Goal: Information Seeking & Learning: Learn about a topic

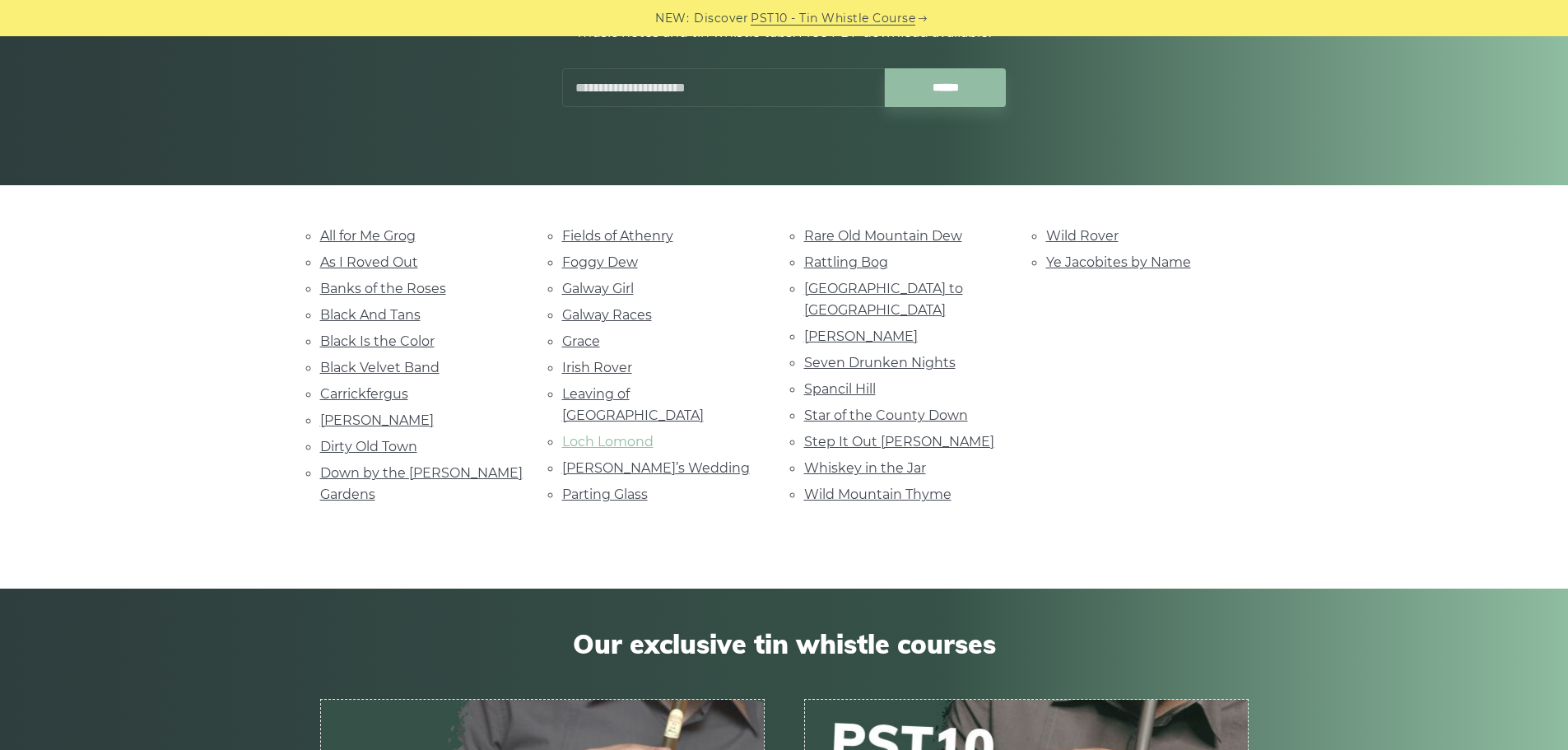
click at [592, 434] on link "Loch Lomond" at bounding box center [608, 441] width 91 height 16
click at [376, 365] on link "Black Velvet Band" at bounding box center [379, 368] width 119 height 16
click at [334, 416] on link "Danny Boy" at bounding box center [376, 420] width 114 height 16
click at [591, 235] on link "Fields of Athenry" at bounding box center [618, 236] width 112 height 16
click at [584, 486] on link "Parting Glass" at bounding box center [605, 494] width 85 height 16
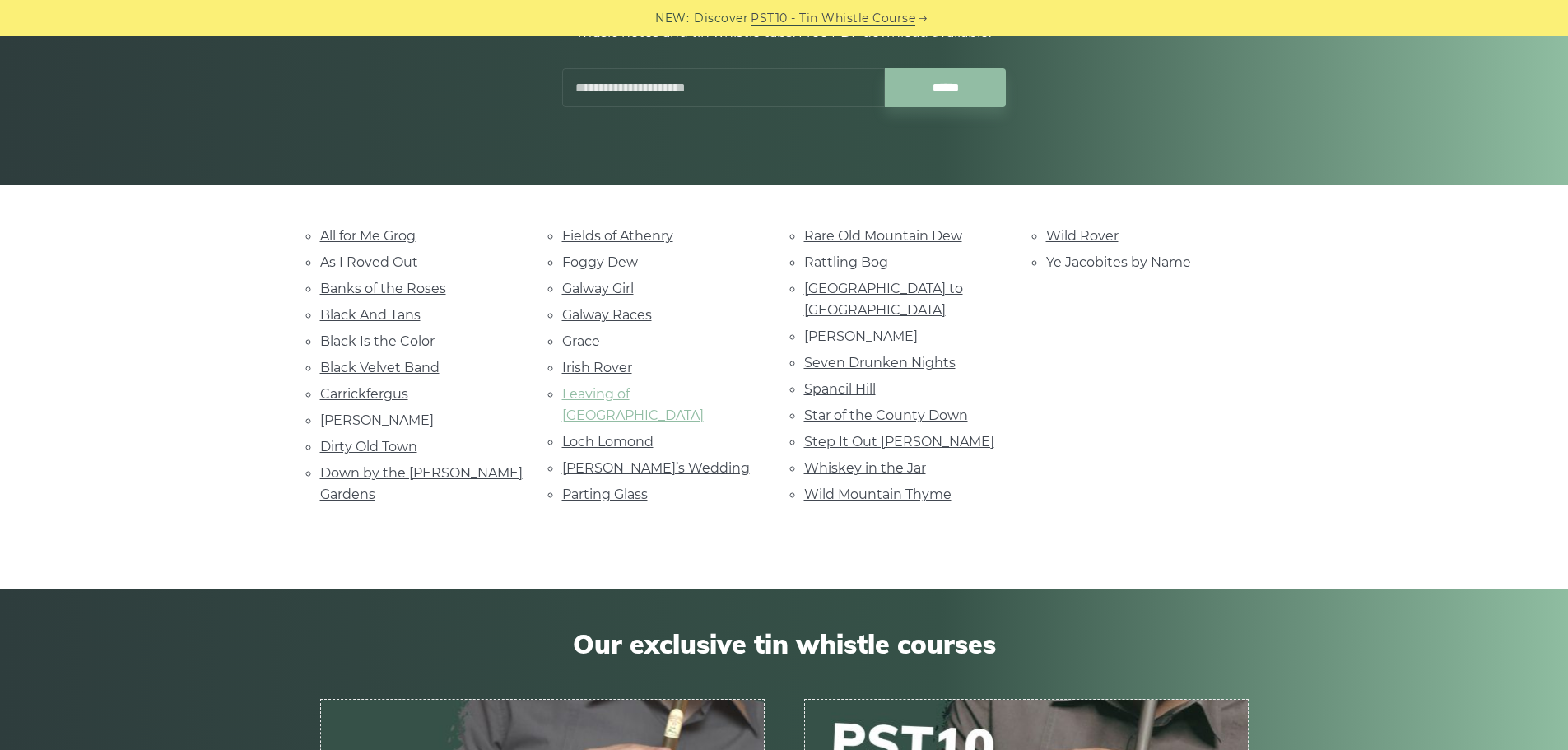
click at [578, 392] on link "Leaving of Liverpool" at bounding box center [634, 405] width 142 height 37
click at [578, 368] on link "Irish Rover" at bounding box center [598, 368] width 70 height 16
click at [824, 258] on link "Rattling Bog" at bounding box center [846, 262] width 84 height 16
click at [889, 355] on link "Seven Drunken Nights" at bounding box center [880, 363] width 151 height 16
click at [891, 408] on link "Star of the County Down" at bounding box center [886, 415] width 164 height 16
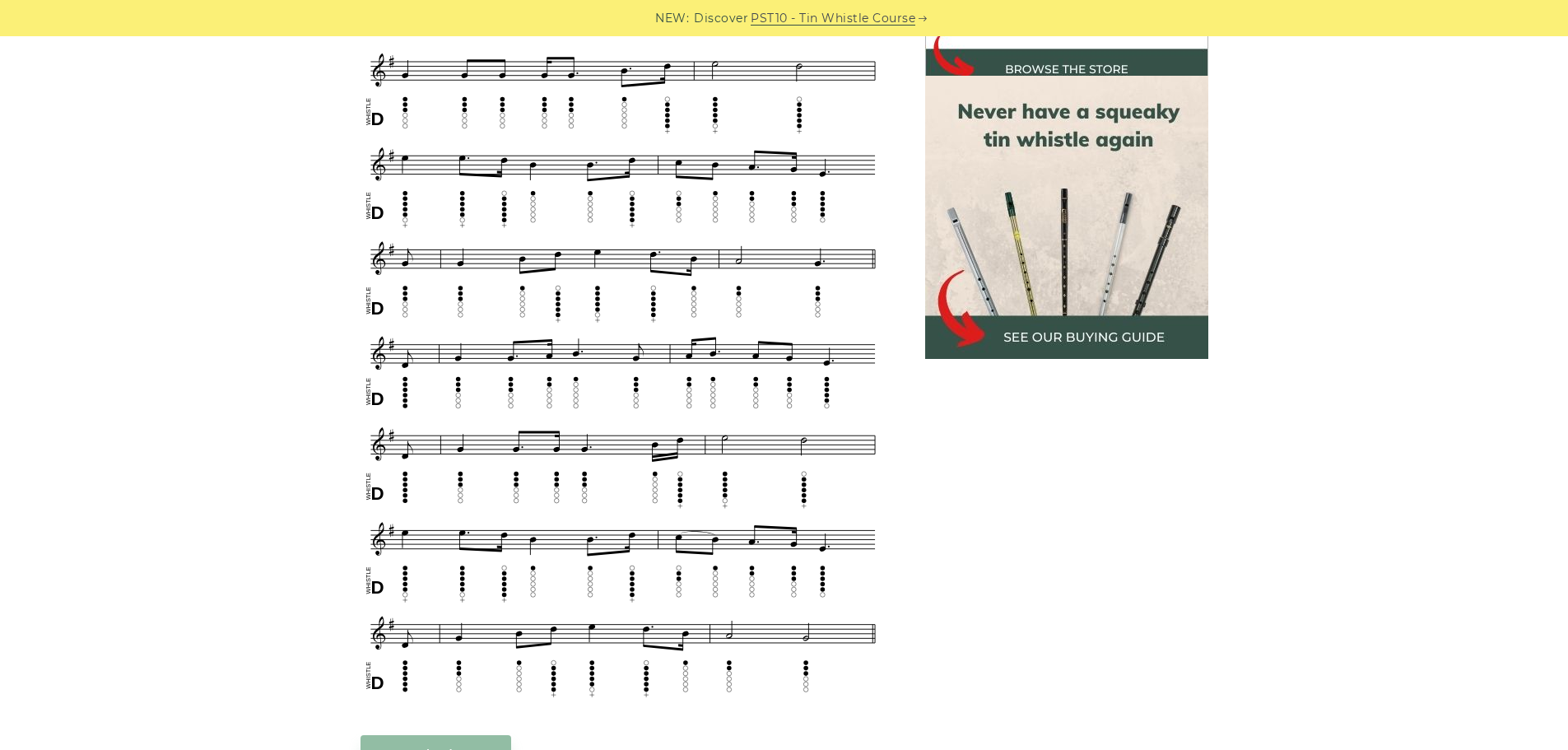
scroll to position [329, 0]
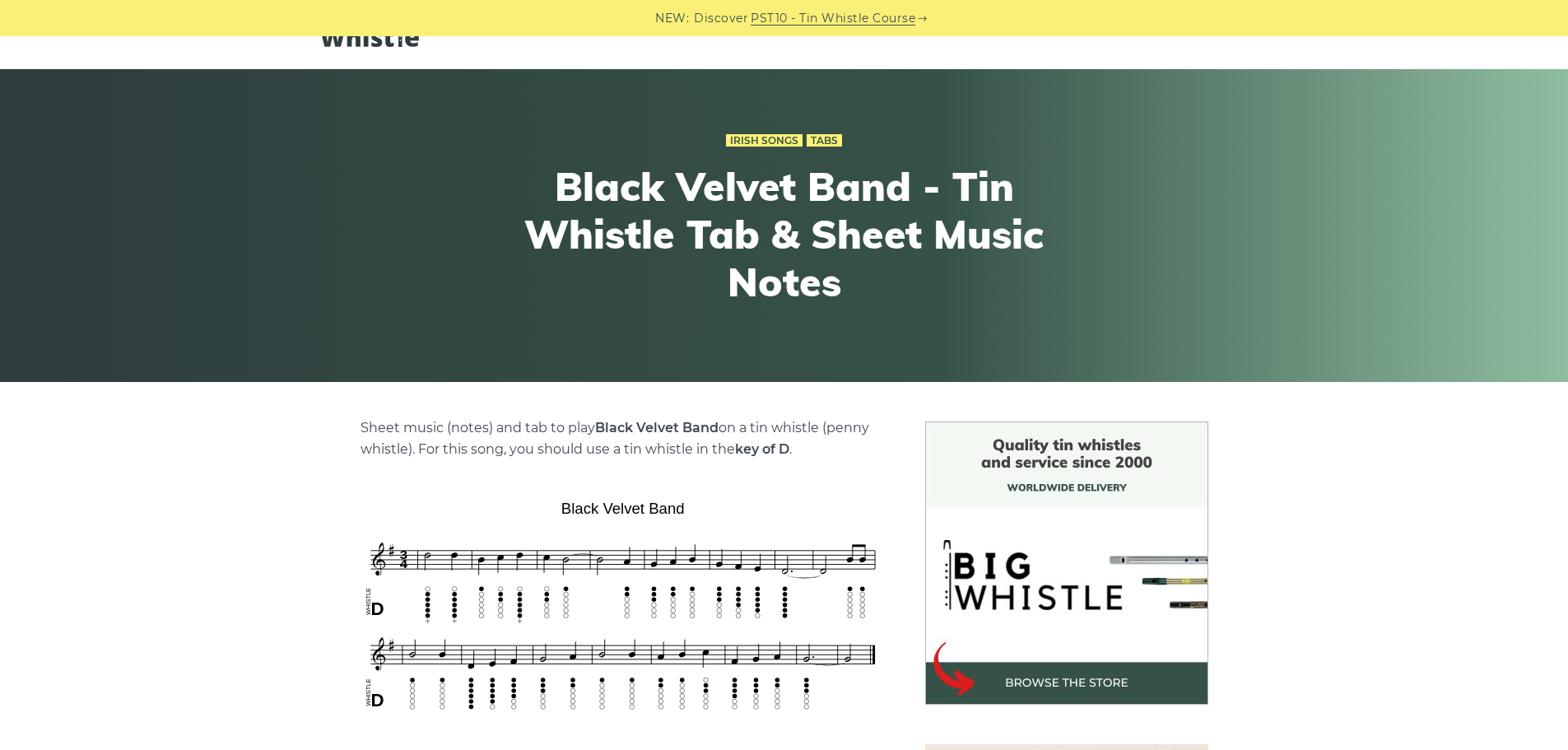
scroll to position [329, 0]
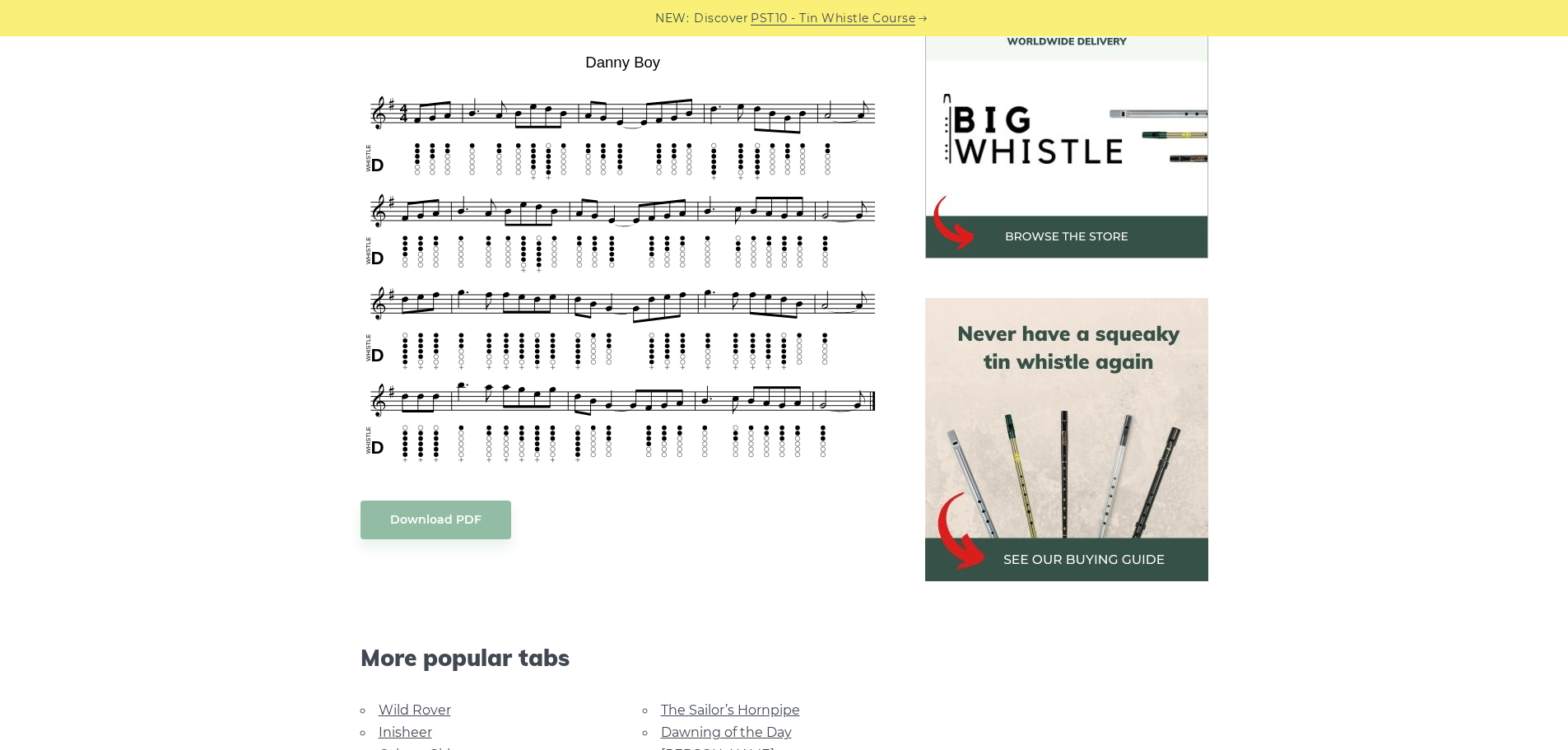
scroll to position [494, 0]
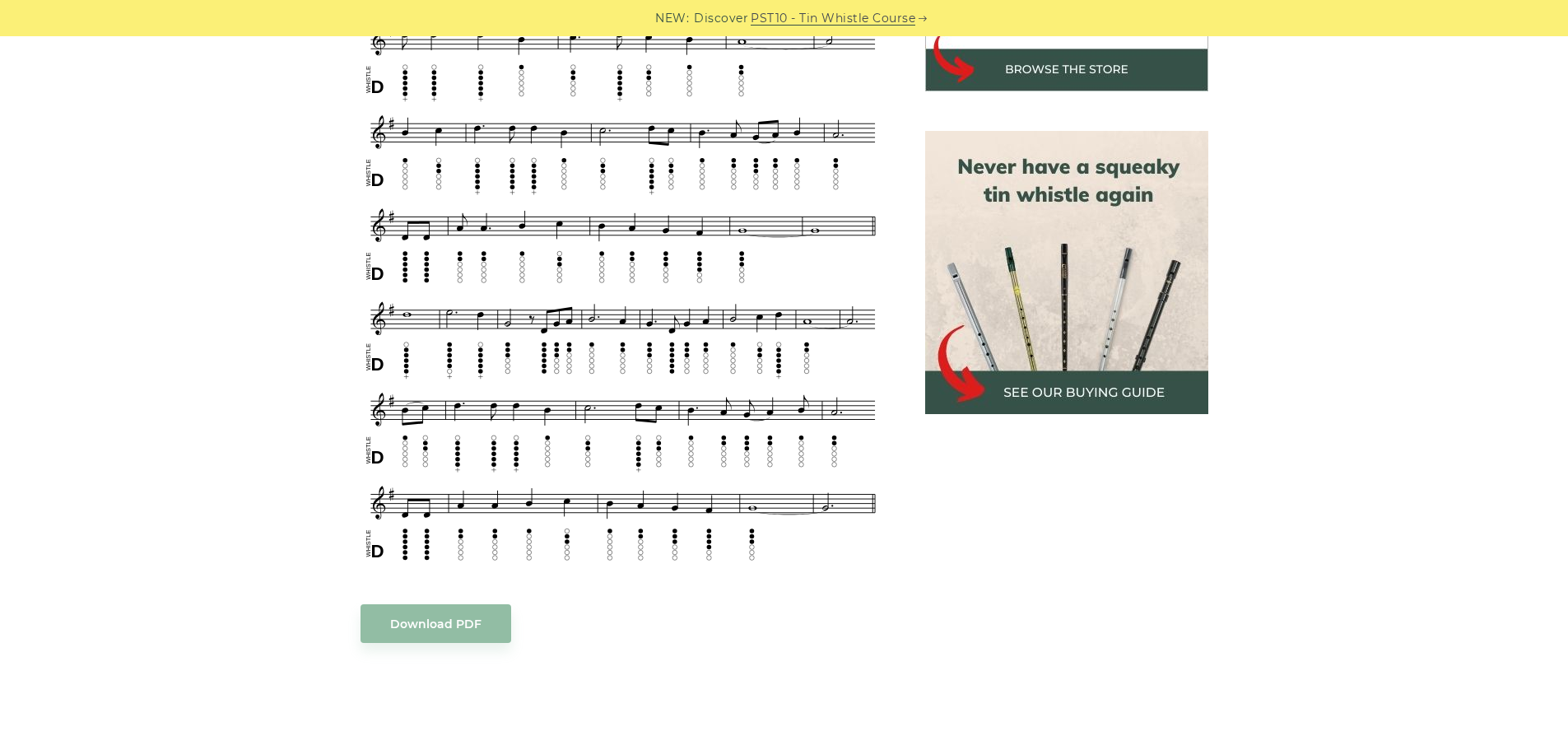
scroll to position [741, 0]
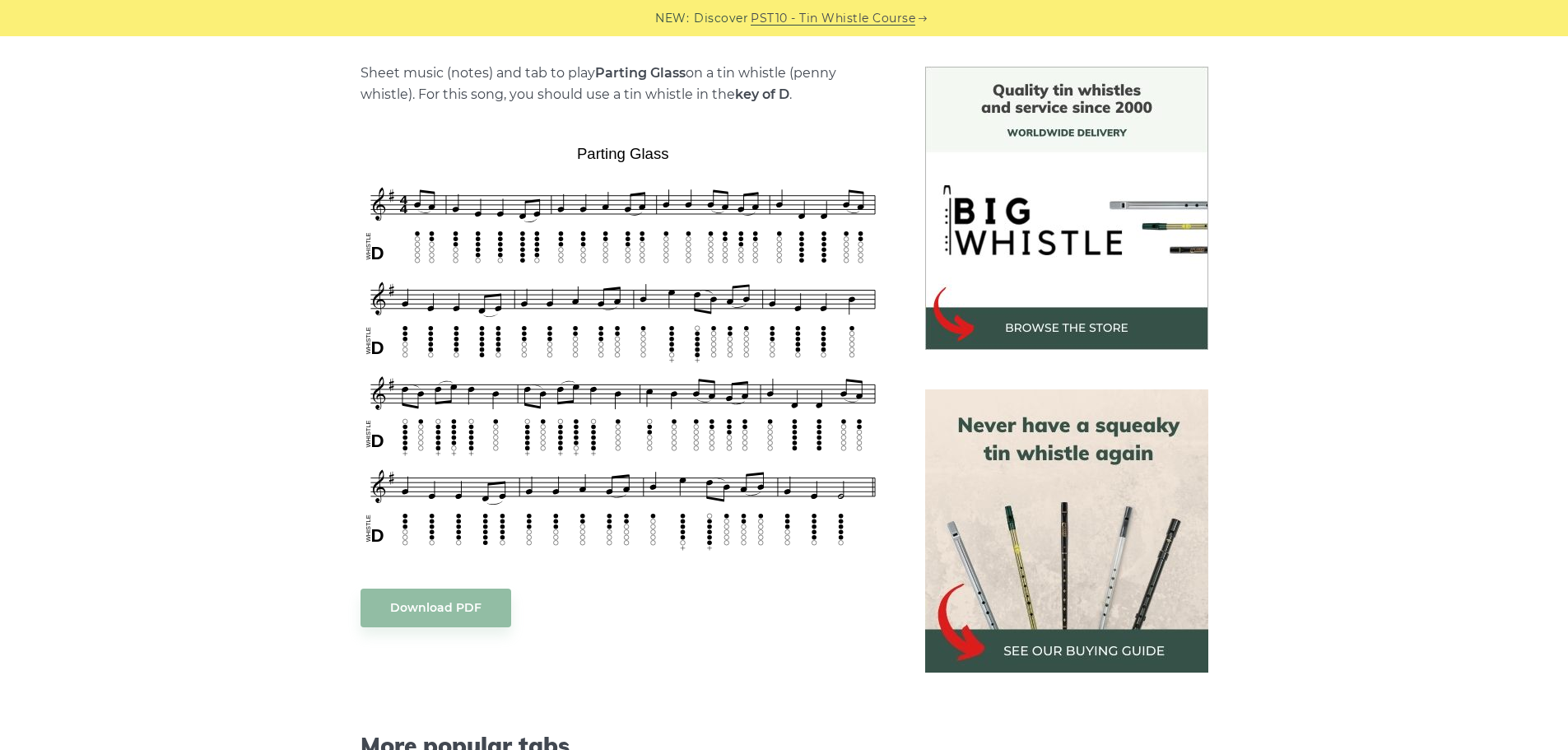
scroll to position [411, 0]
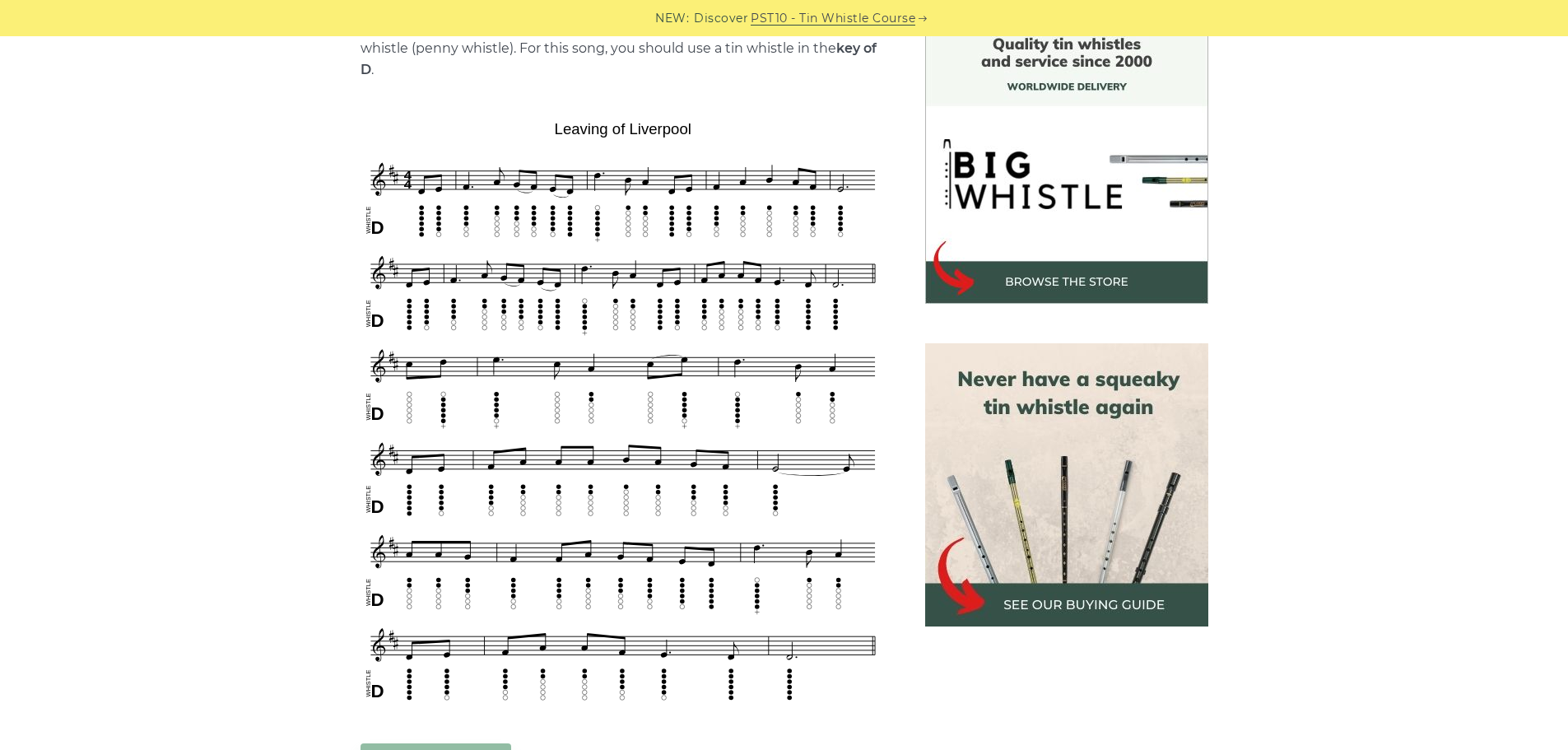
scroll to position [494, 0]
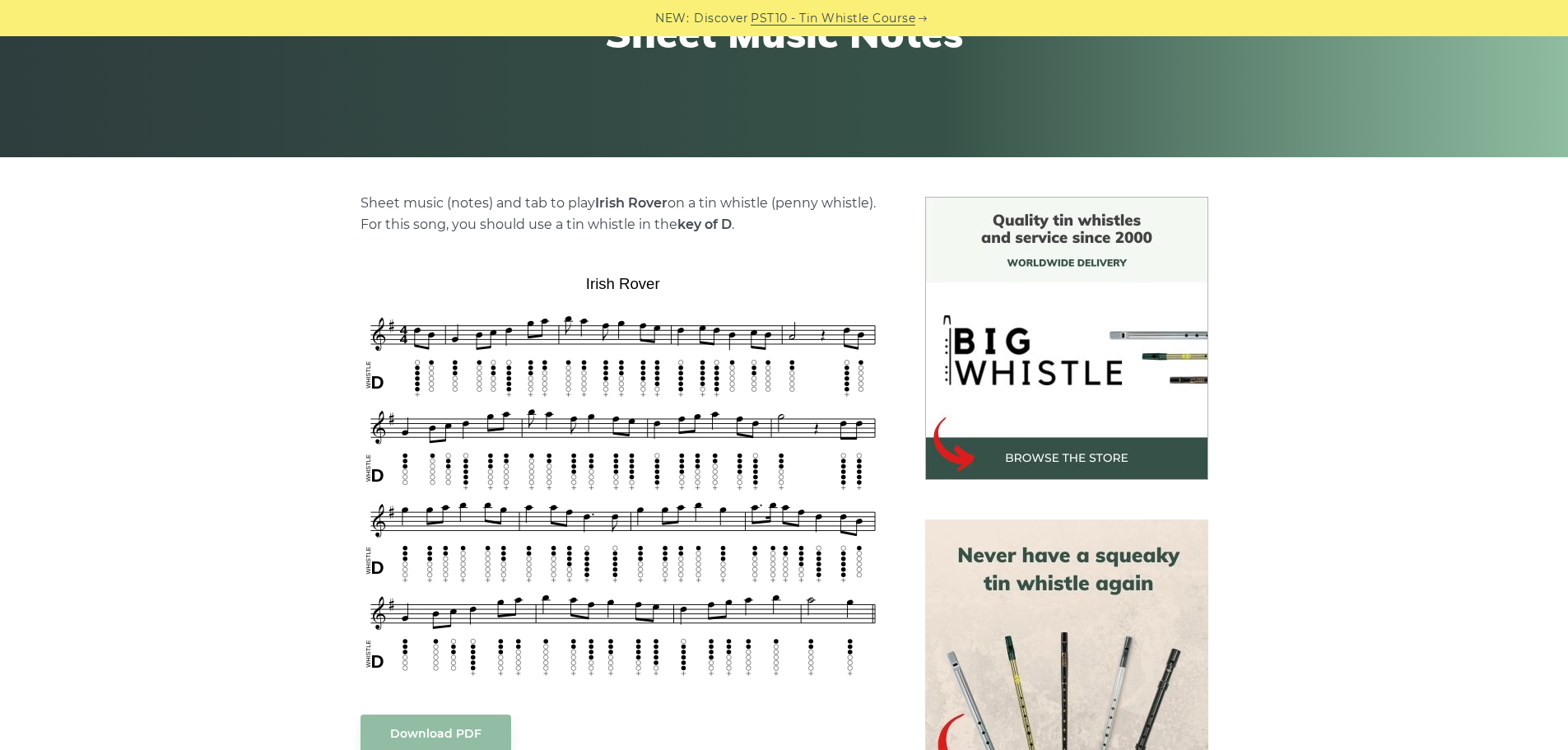
scroll to position [411, 0]
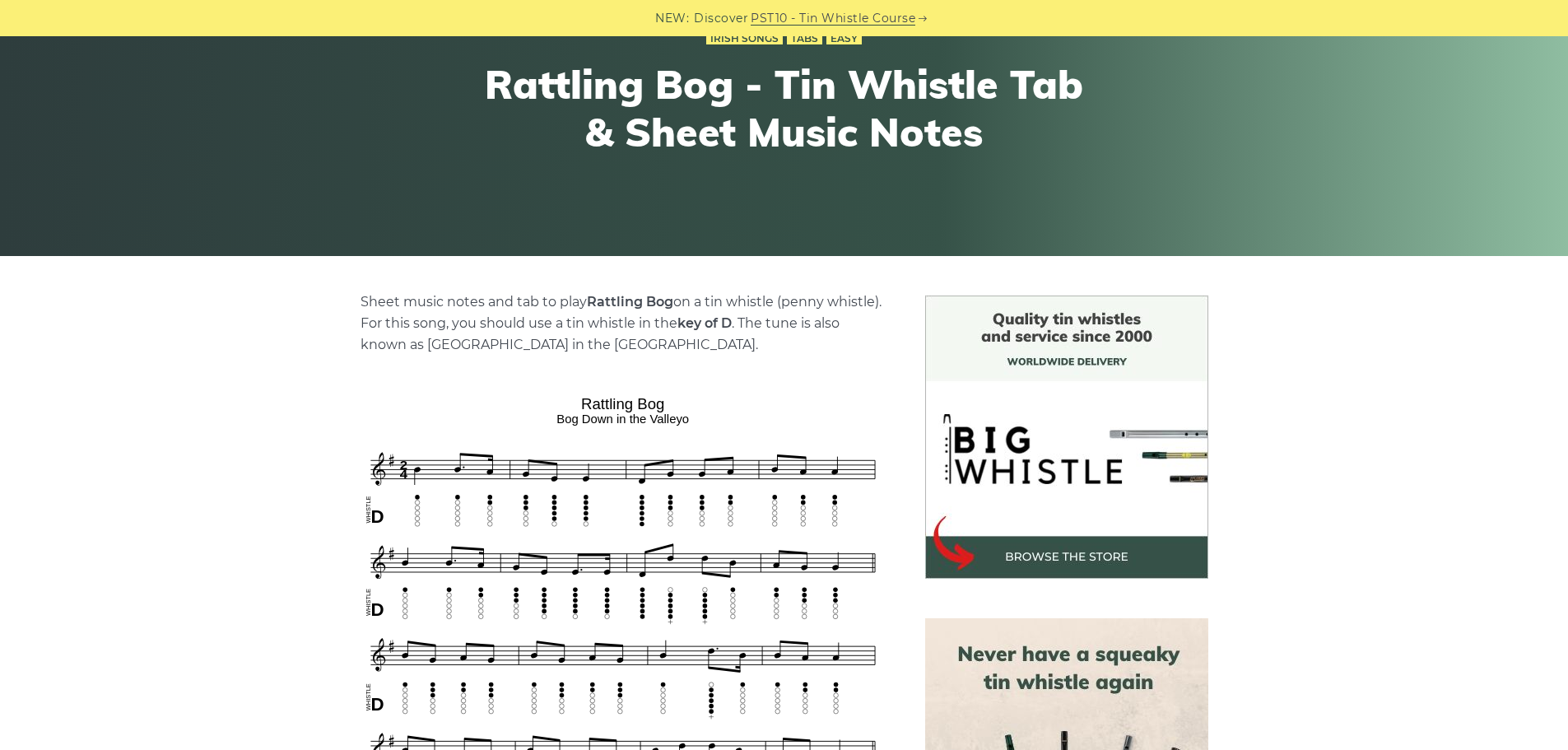
scroll to position [411, 0]
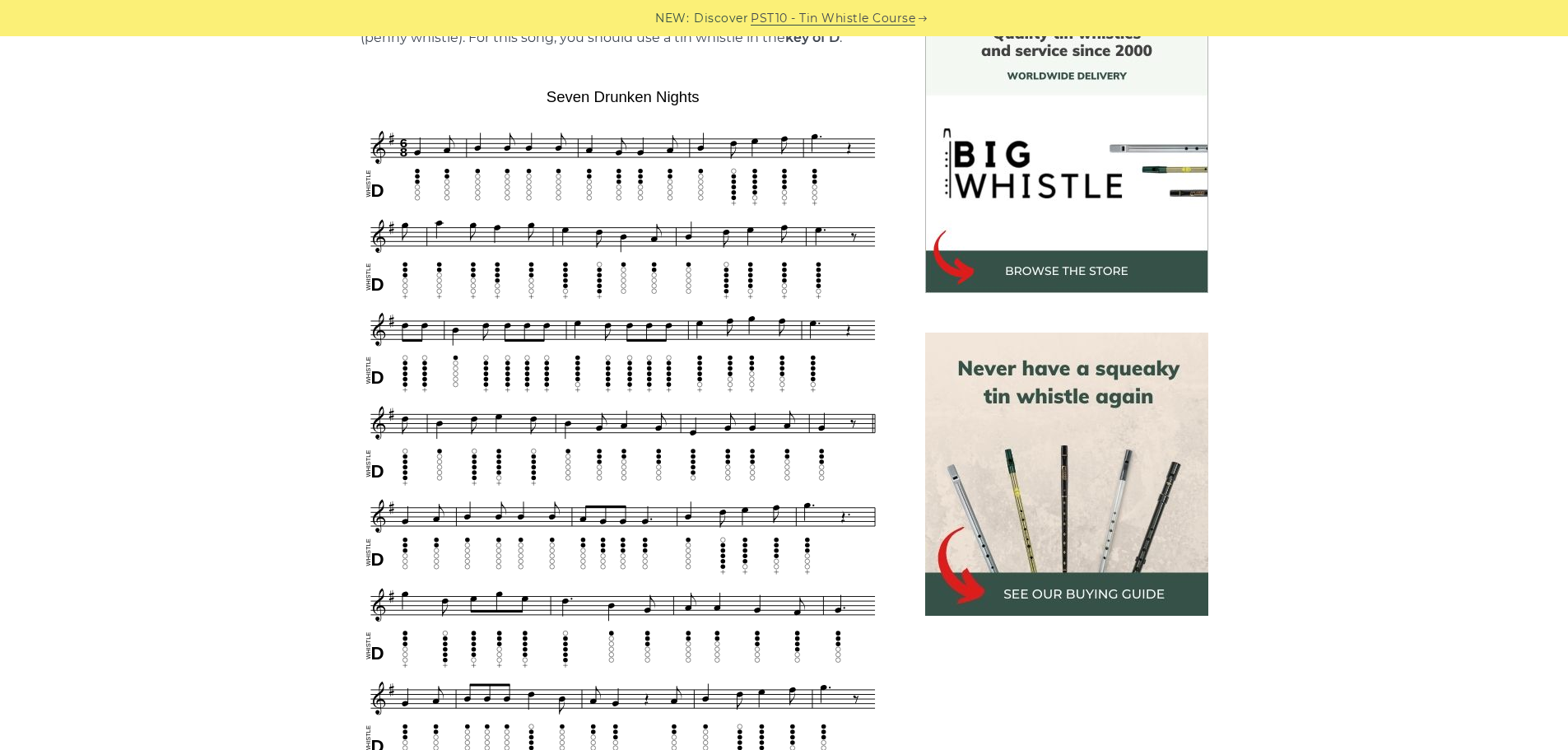
scroll to position [494, 0]
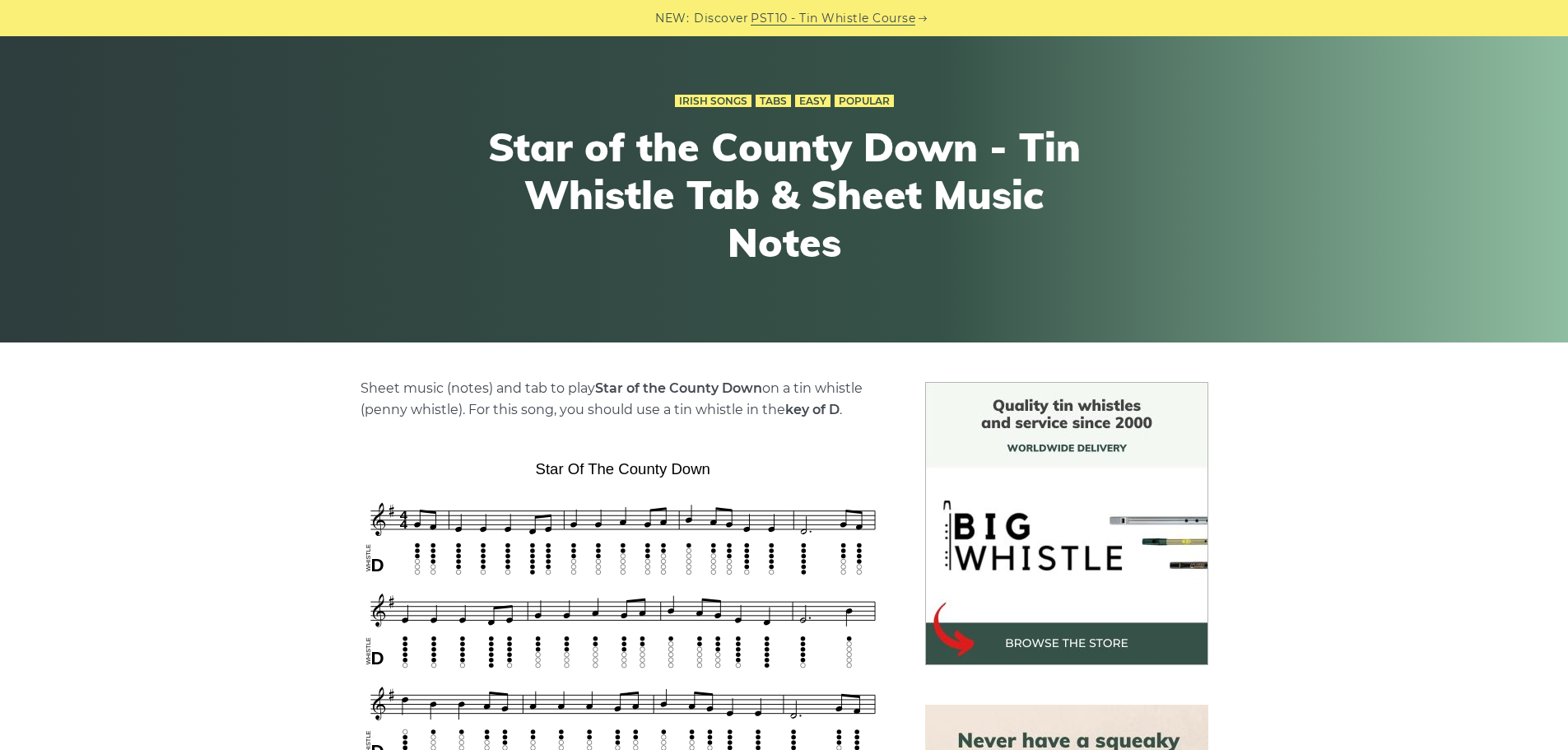
scroll to position [411, 0]
